Goal: Information Seeking & Learning: Learn about a topic

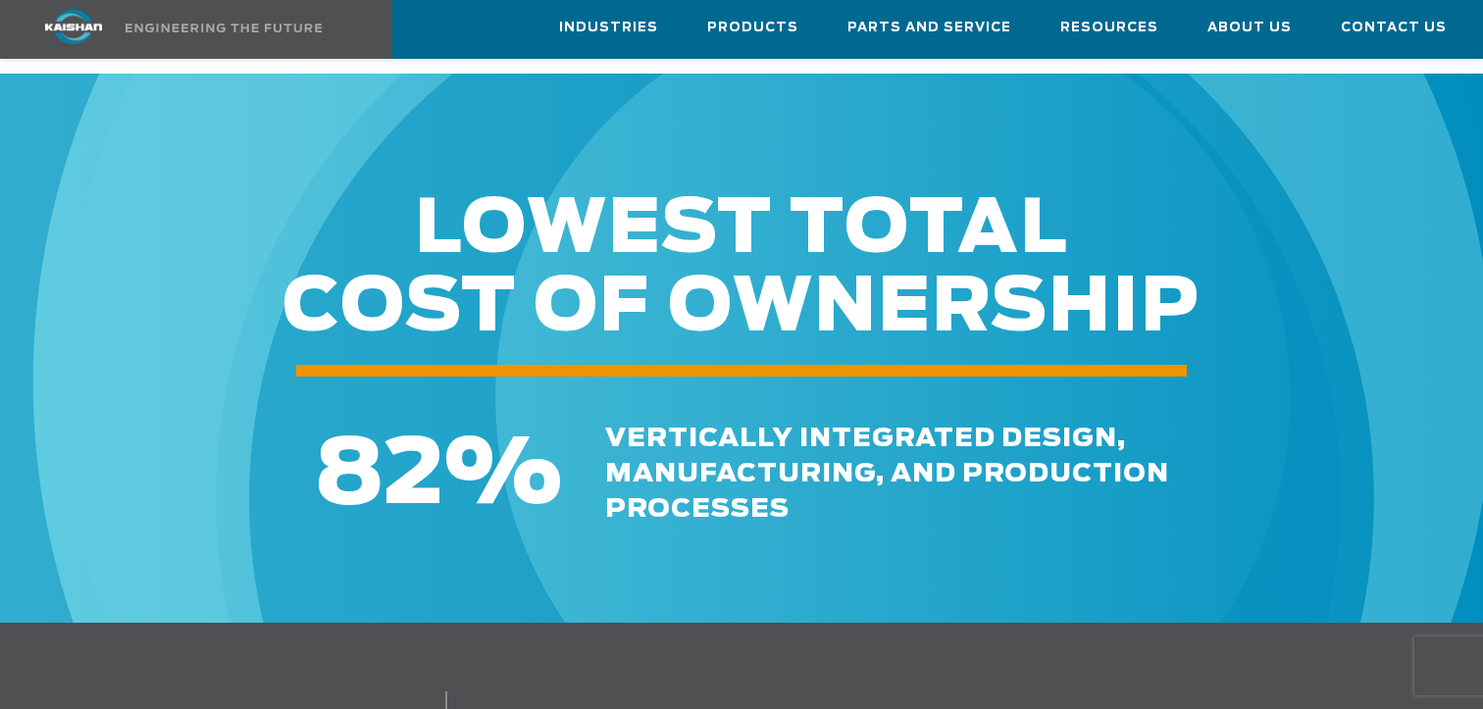
scroll to position [2254, 0]
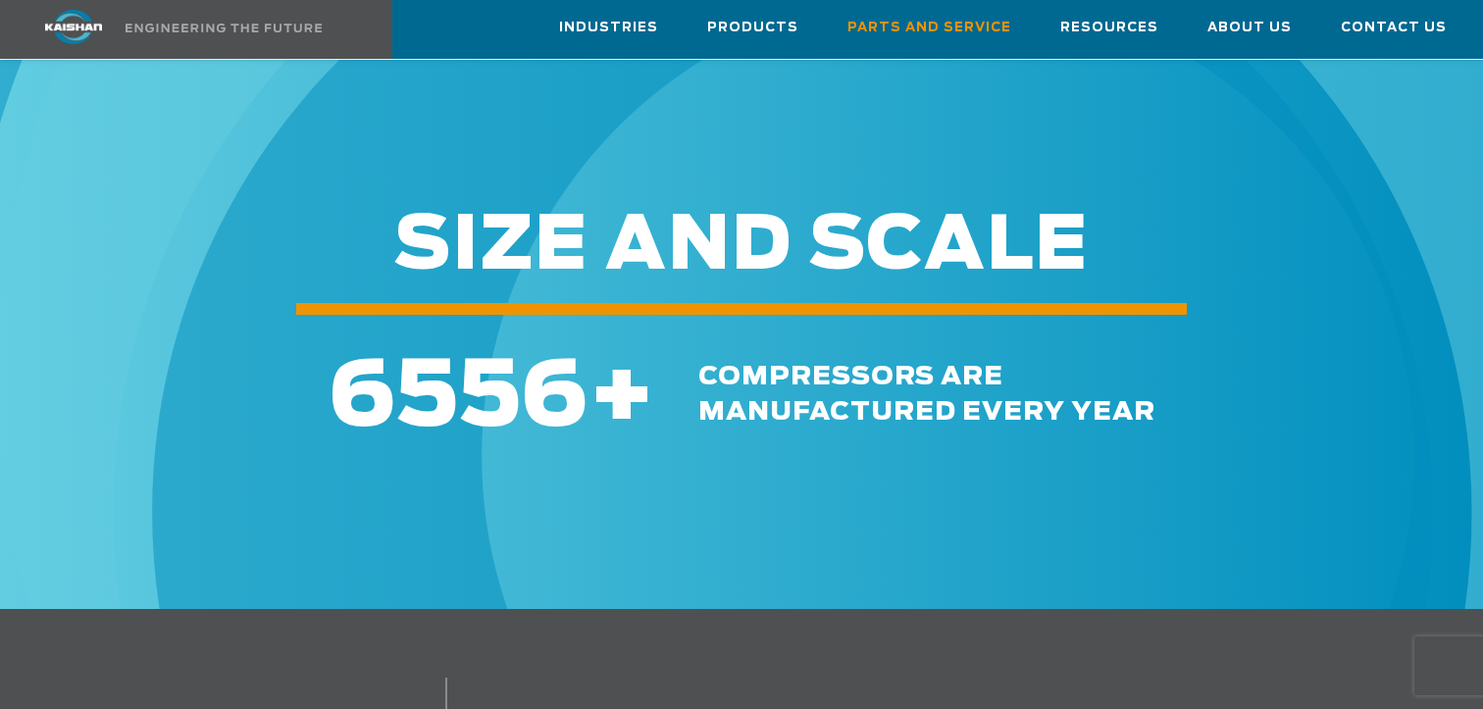
scroll to position [1962, 0]
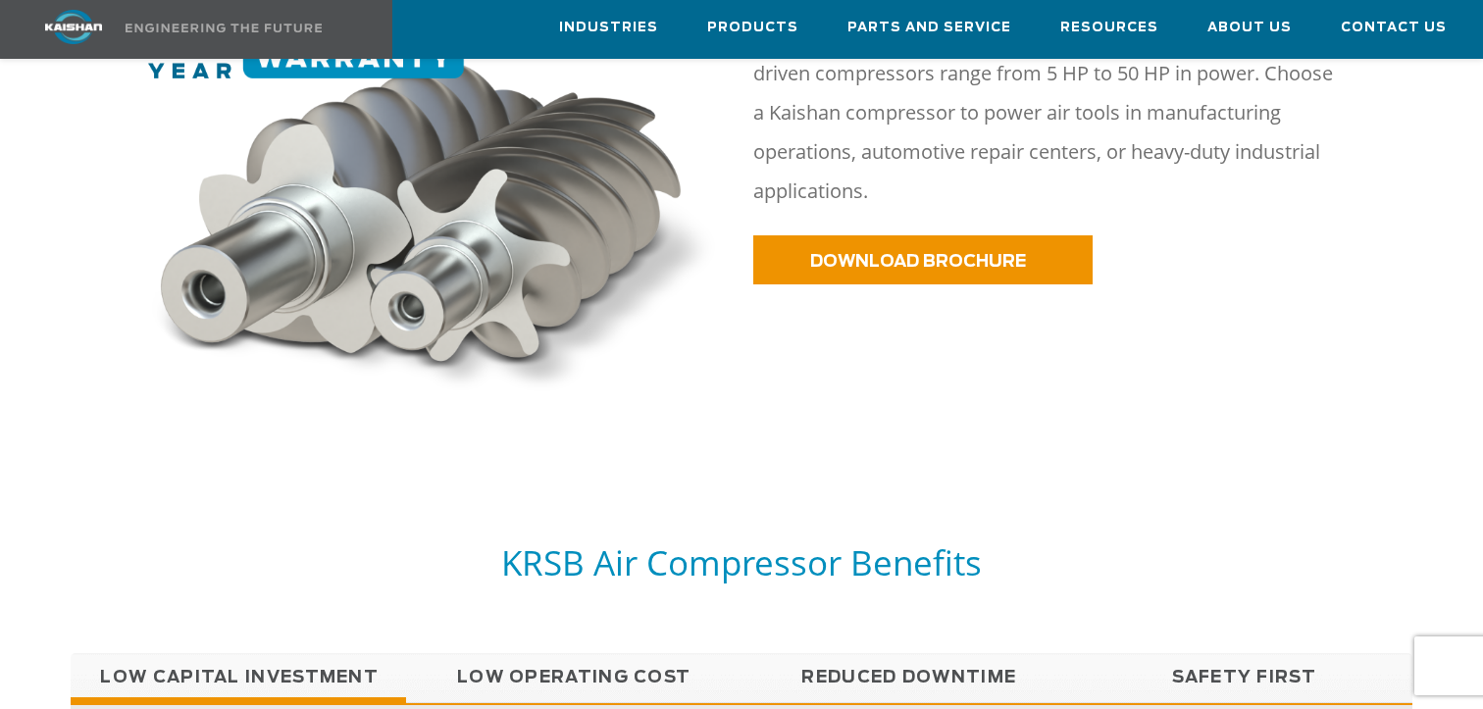
scroll to position [883, 0]
